Goal: Task Accomplishment & Management: Manage account settings

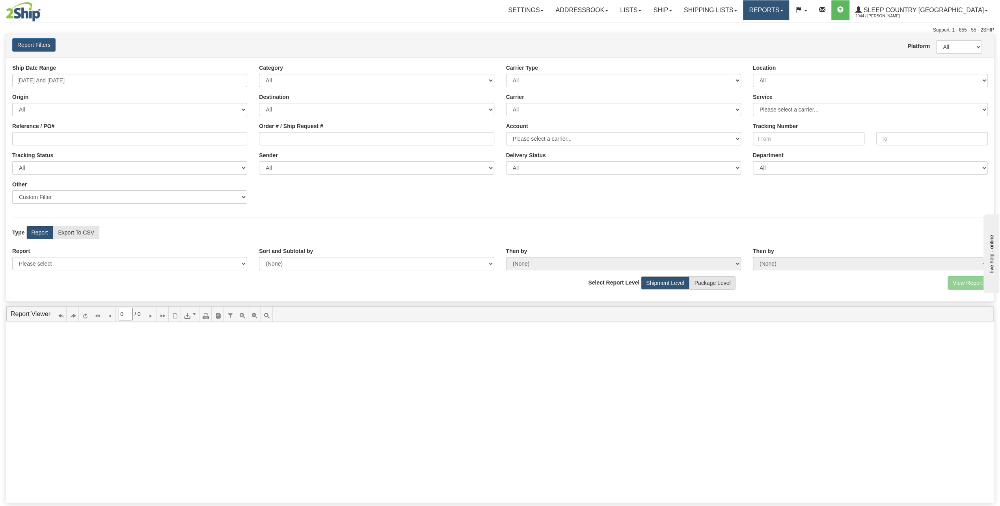
click at [789, 5] on link "Reports" at bounding box center [766, 10] width 46 height 20
click at [764, 38] on span "New Dashboard" at bounding box center [743, 38] width 39 height 6
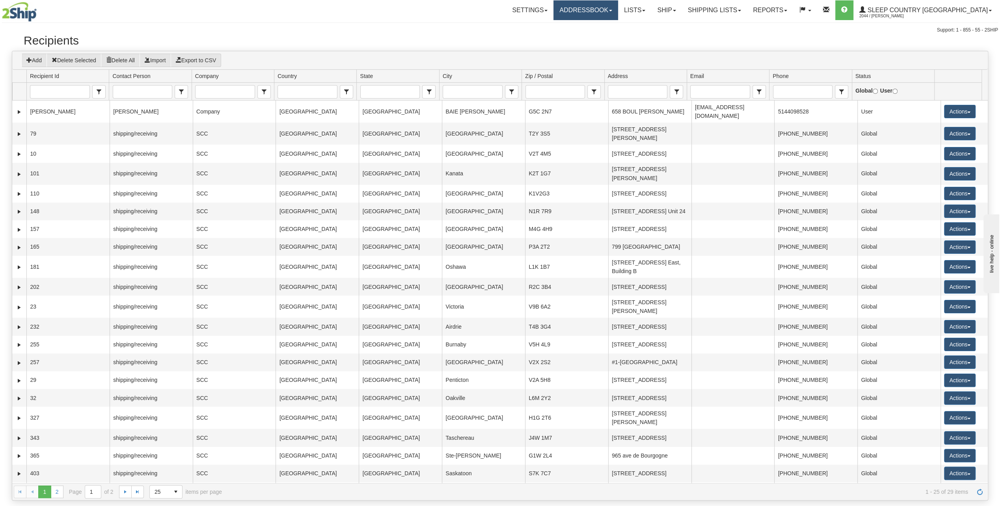
click at [618, 13] on link "Addressbook" at bounding box center [585, 10] width 65 height 20
click at [651, 9] on link "Lists" at bounding box center [634, 10] width 33 height 20
click at [681, 9] on link "Ship" at bounding box center [666, 10] width 30 height 20
click at [673, 40] on span "OnHold / Order Queue" at bounding box center [646, 38] width 56 height 6
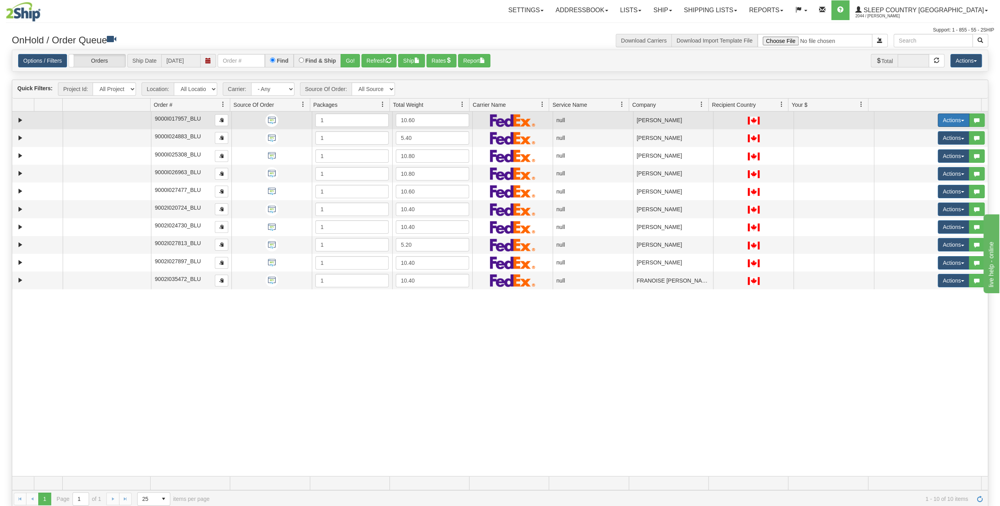
click at [954, 115] on button "Actions" at bounding box center [953, 119] width 32 height 13
click at [939, 138] on link "Open" at bounding box center [934, 135] width 68 height 10
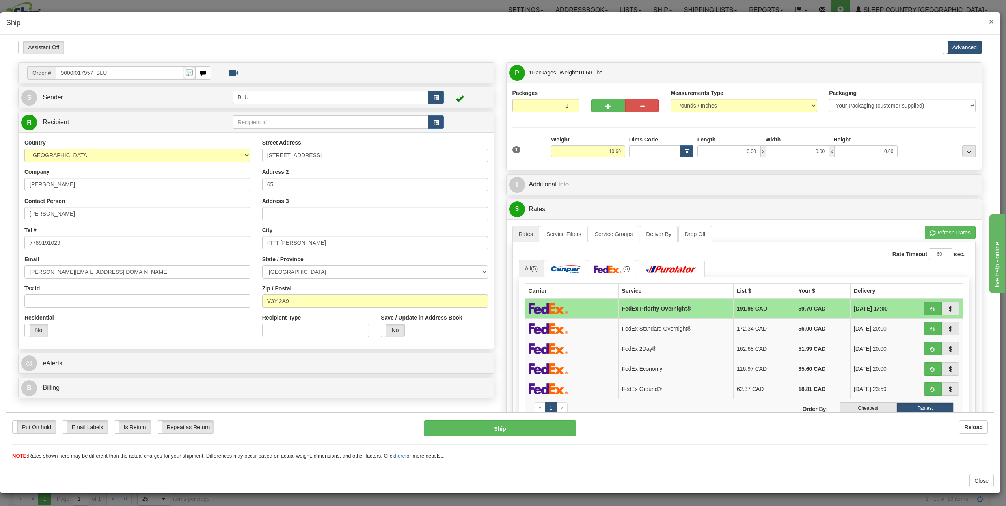
click at [990, 20] on span "×" at bounding box center [991, 21] width 5 height 9
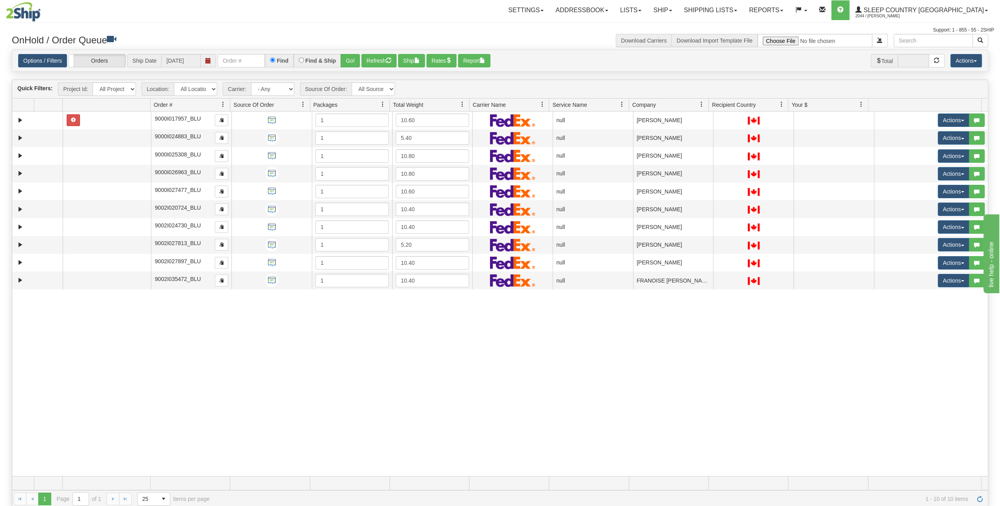
click at [546, 312] on div "31509084 BLU 90900265 0 9000I017957_BLU 1 10.60 null Shipping department Blu Sl…" at bounding box center [499, 294] width 975 height 365
click at [621, 366] on div "31509084 BLU 90900265 0 9000I017957_BLU 1 10.60 null Shipping department Blu Sl…" at bounding box center [499, 294] width 975 height 365
